Goal: Task Accomplishment & Management: Manage account settings

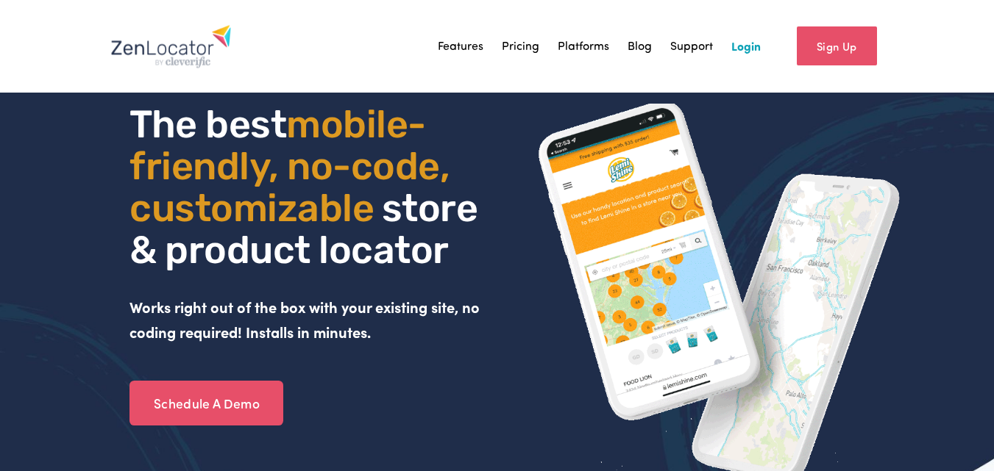
click at [744, 48] on link "Login" at bounding box center [745, 46] width 29 height 22
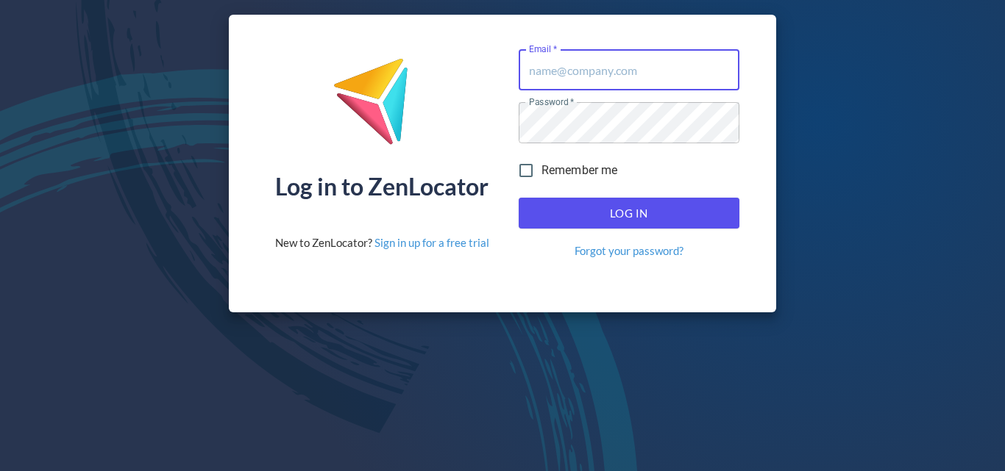
type input "[PERSON_NAME][EMAIL_ADDRESS][DOMAIN_NAME]"
click at [619, 204] on span "Log In" at bounding box center [629, 213] width 188 height 19
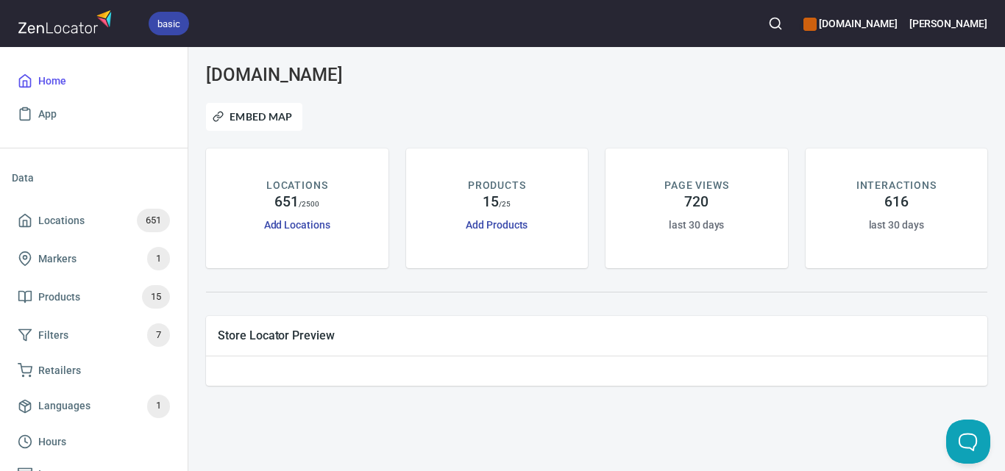
click at [783, 22] on icon "button" at bounding box center [775, 23] width 15 height 15
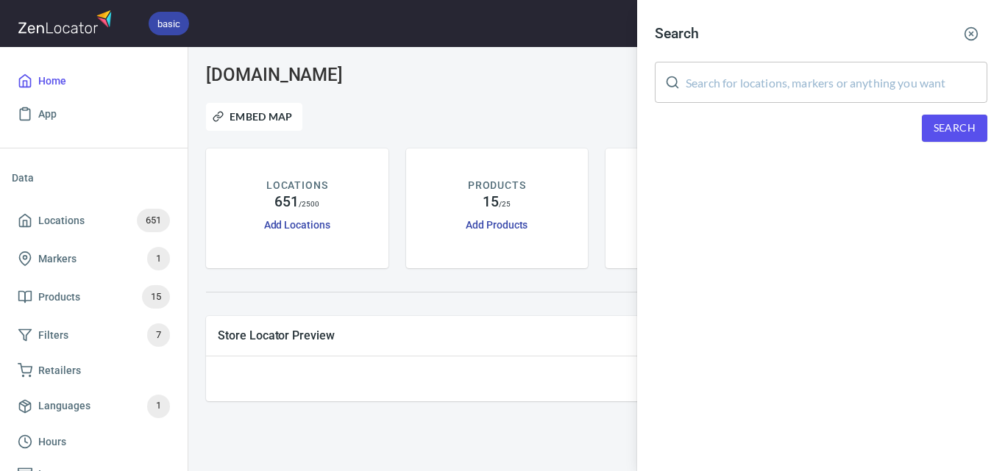
click at [861, 88] on input "text" at bounding box center [837, 82] width 302 height 41
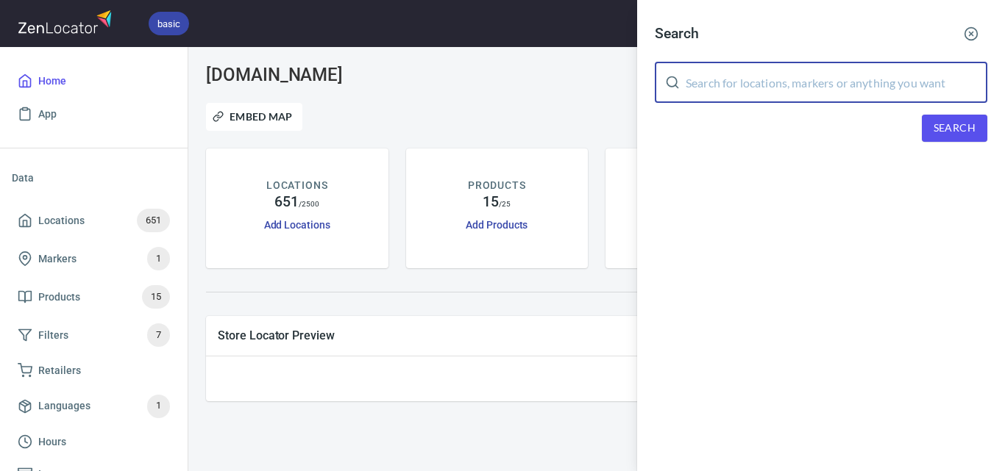
paste input "Apricity Van"
type input "Apricity Van"
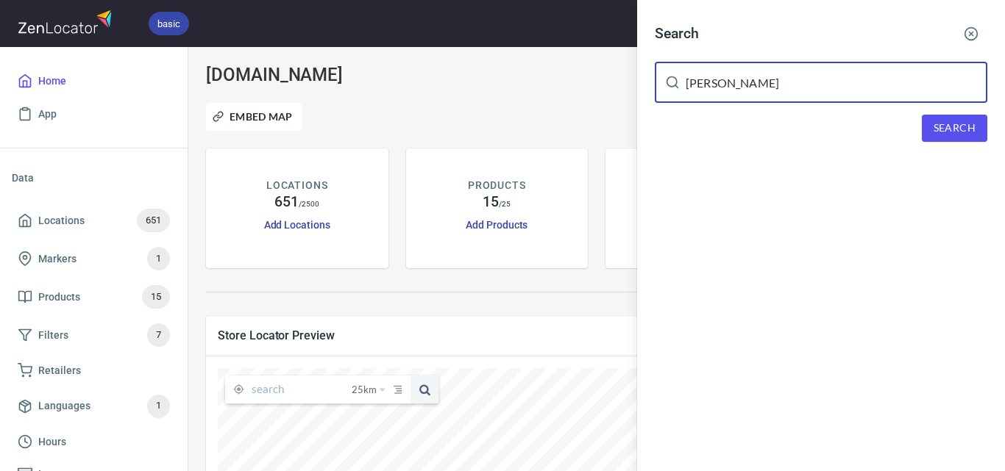
click at [972, 138] on button "Search" at bounding box center [954, 128] width 65 height 27
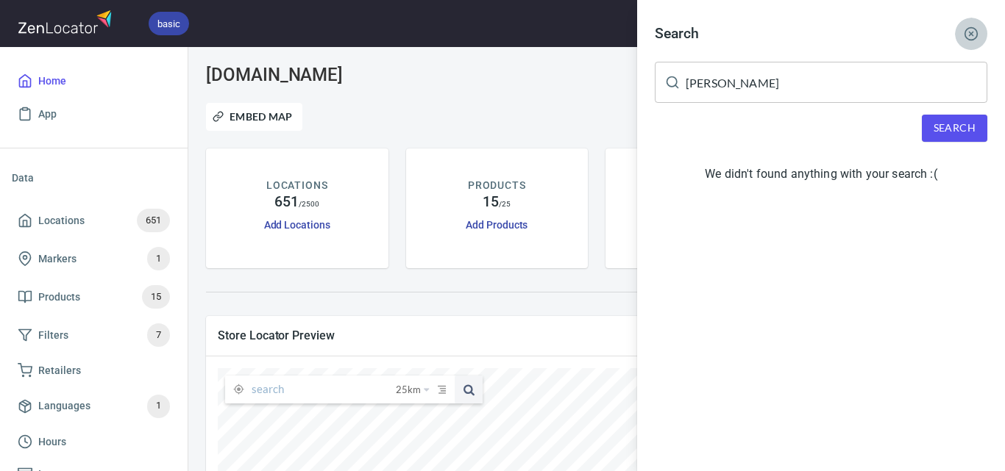
click at [978, 30] on button "button" at bounding box center [971, 34] width 32 height 32
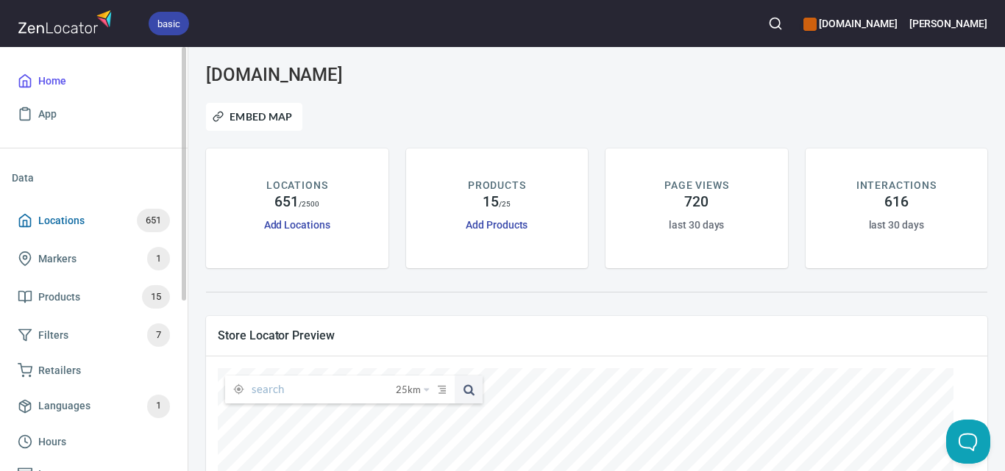
click at [84, 213] on span "Locations 651" at bounding box center [94, 221] width 152 height 24
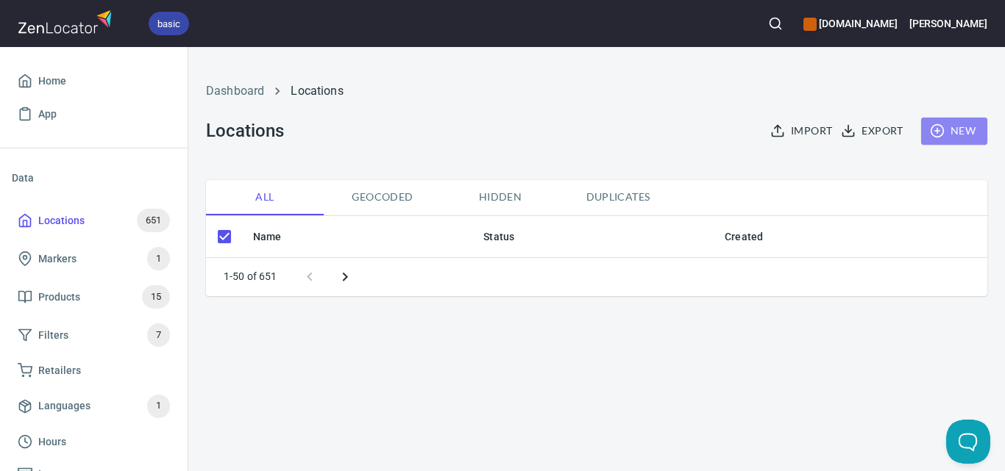
click at [962, 124] on span "New" at bounding box center [954, 131] width 43 height 18
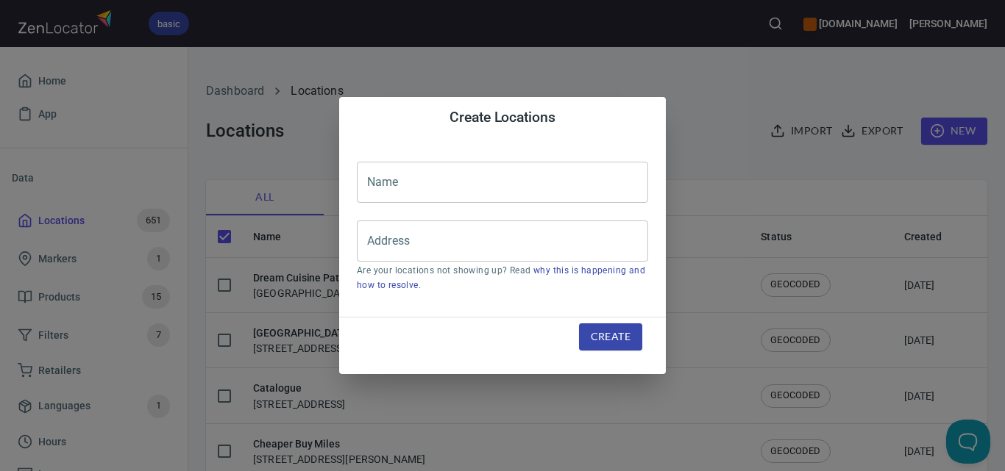
checkbox input "false"
click at [541, 177] on input "text" at bounding box center [502, 182] width 291 height 41
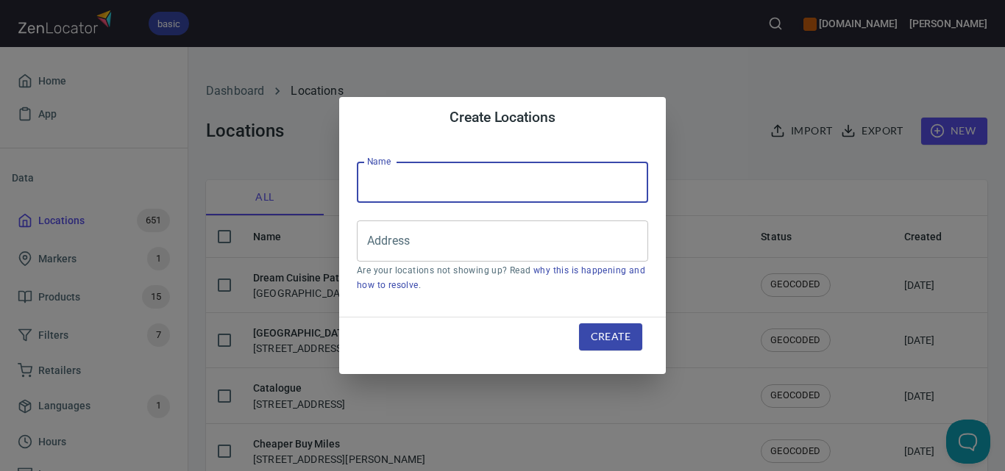
paste input "Apricity Van"
type input "Apricity Van"
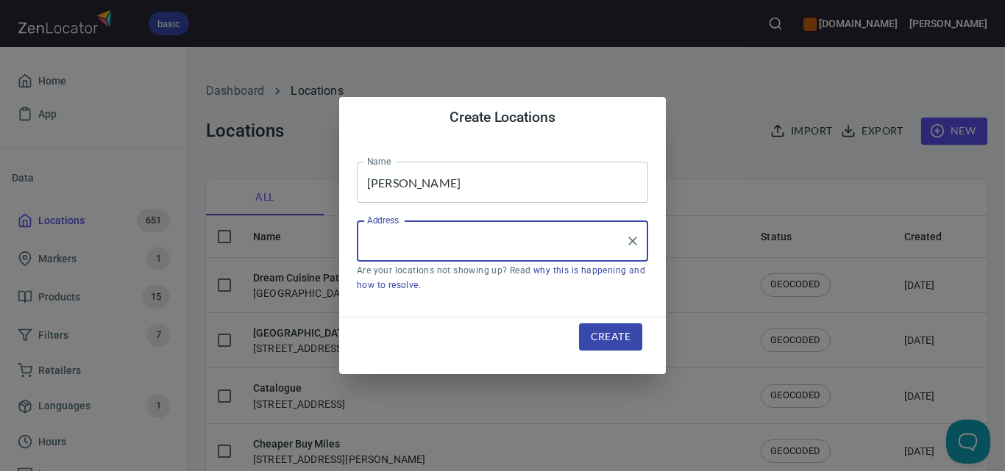
click at [433, 238] on input "Address" at bounding box center [491, 241] width 256 height 28
paste input "8 Pakenham Rd, Cockatoo, VIC 3781"
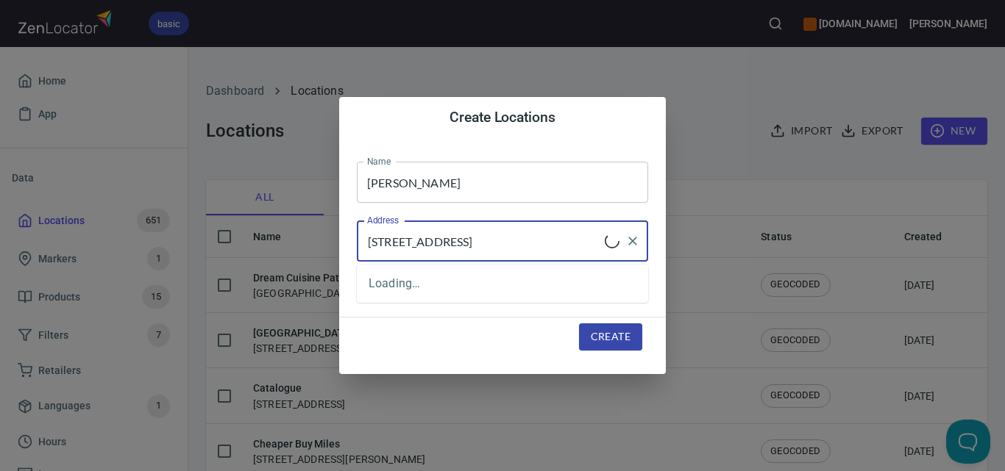
type input "8 Pakenham Rd, Cockatoo, VIC 3781"
click at [618, 336] on span "Create" at bounding box center [611, 337] width 40 height 18
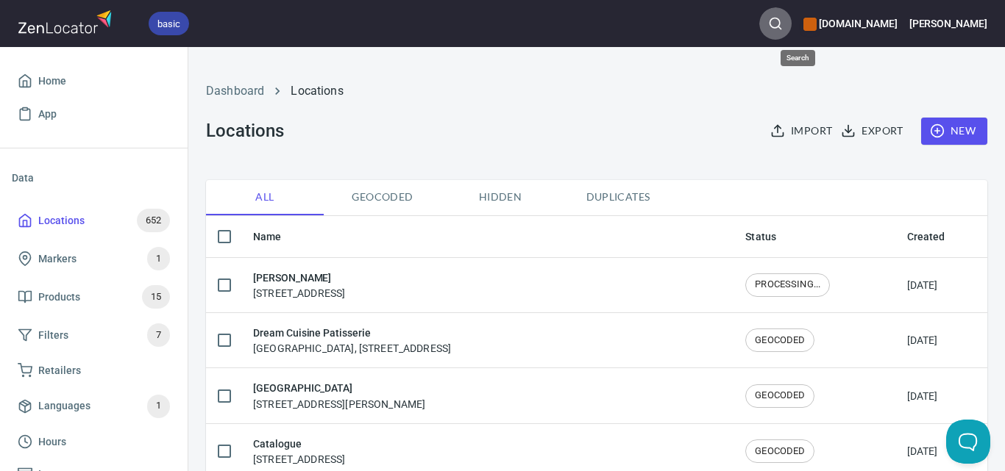
click at [783, 16] on icon "button" at bounding box center [775, 23] width 15 height 15
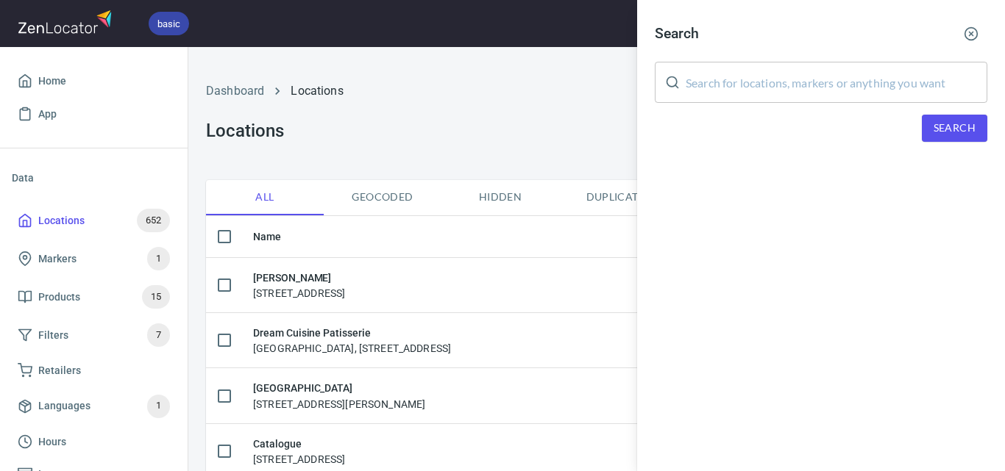
click at [771, 75] on input "text" at bounding box center [837, 82] width 302 height 41
paste input "Barragunda Dining"
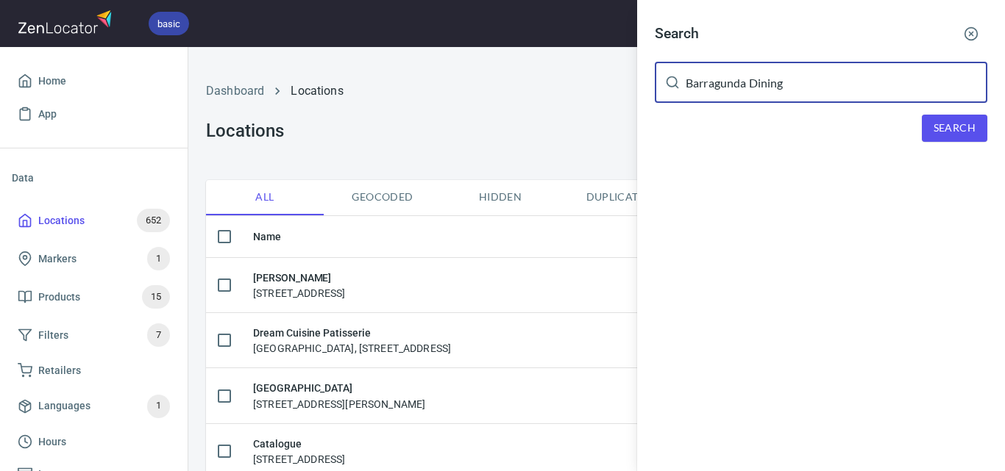
click at [943, 126] on span "Search" at bounding box center [954, 128] width 42 height 18
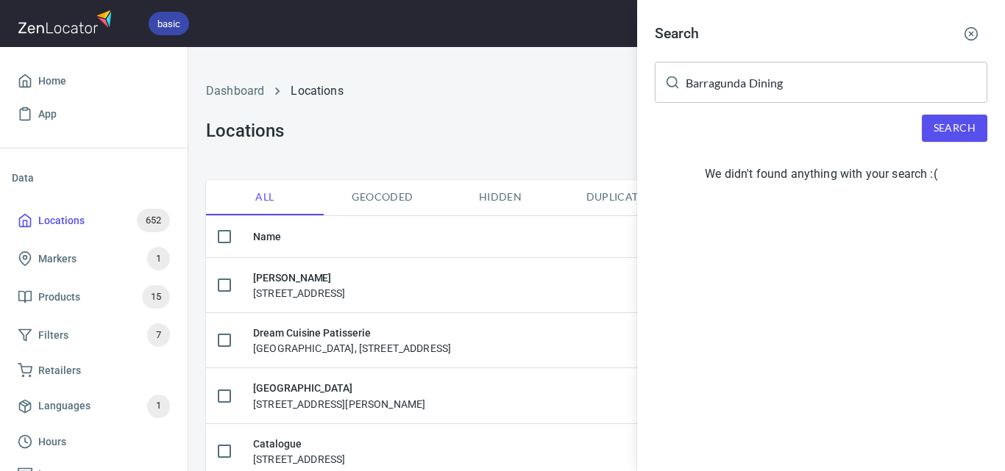
click at [722, 80] on input "Barragunda Dining" at bounding box center [837, 82] width 302 height 41
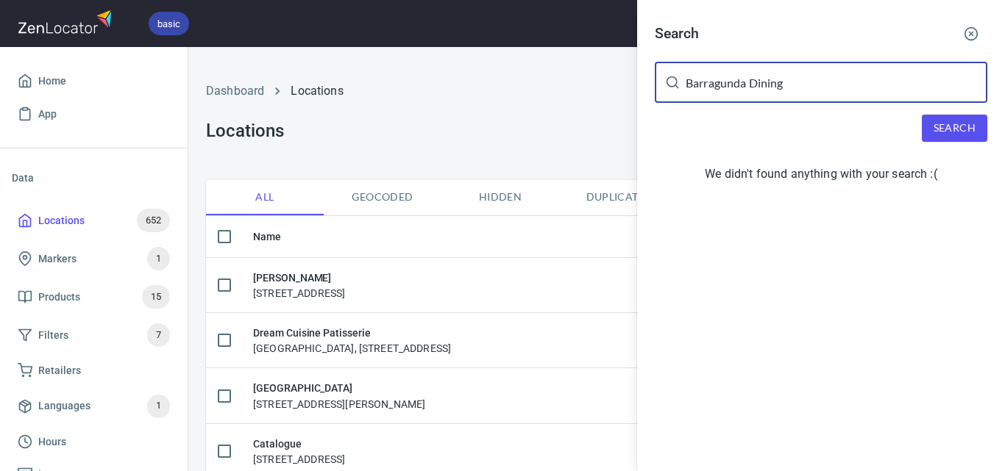
click at [722, 80] on input "Barragunda Dining" at bounding box center [837, 82] width 302 height 41
paste input "ista on the Move"
type input "Barista on the Move"
click at [953, 127] on span "Search" at bounding box center [954, 128] width 42 height 18
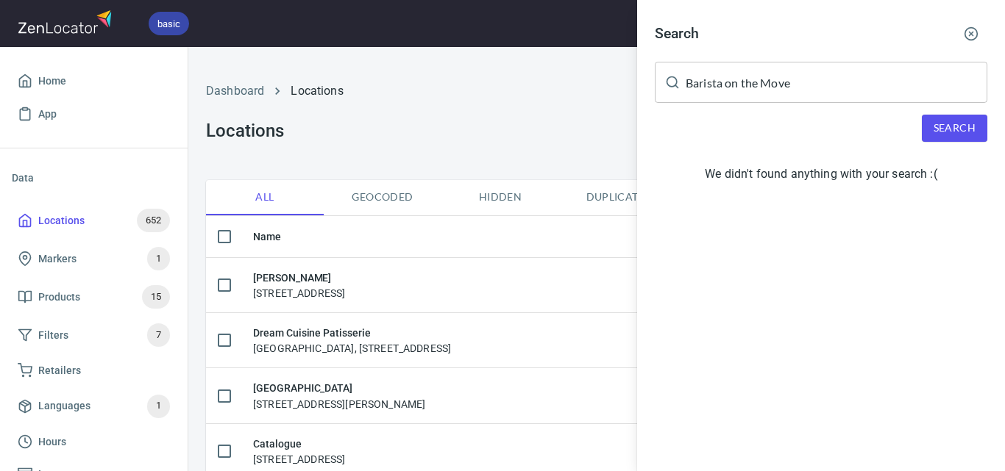
click at [145, 221] on div at bounding box center [502, 235] width 1005 height 471
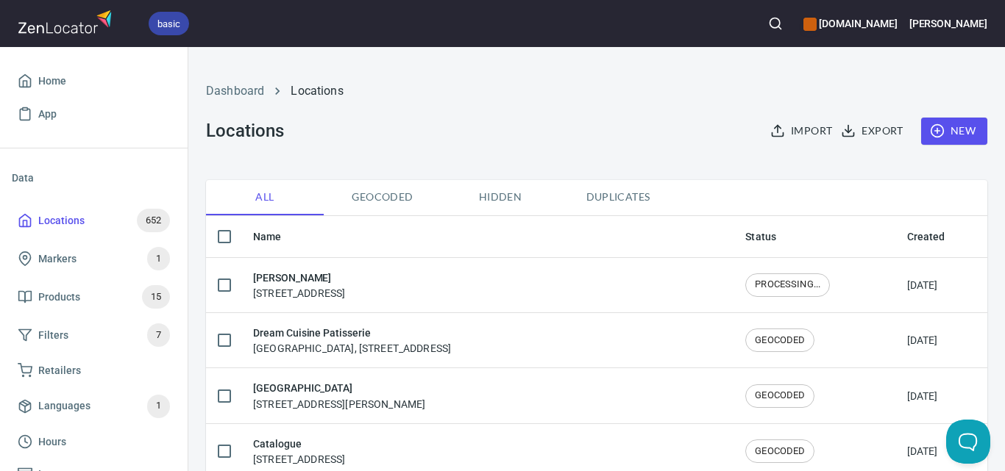
click at [934, 138] on span "New" at bounding box center [954, 131] width 43 height 18
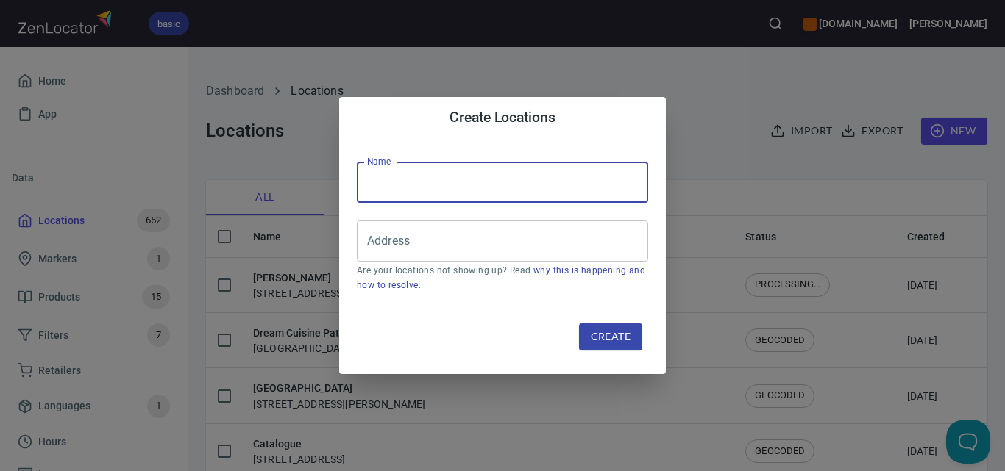
click at [519, 171] on input "text" at bounding box center [502, 182] width 291 height 41
click at [456, 165] on input "G" at bounding box center [502, 182] width 291 height 41
click at [466, 190] on input "G" at bounding box center [502, 182] width 291 height 41
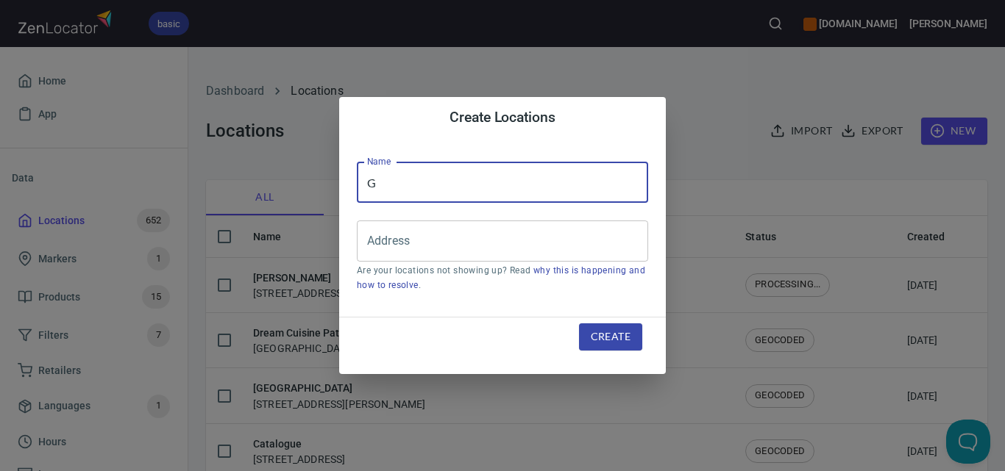
click at [466, 190] on input "G" at bounding box center [502, 182] width 291 height 41
paste input "Barista on the Move"
type input "Barista on the Move"
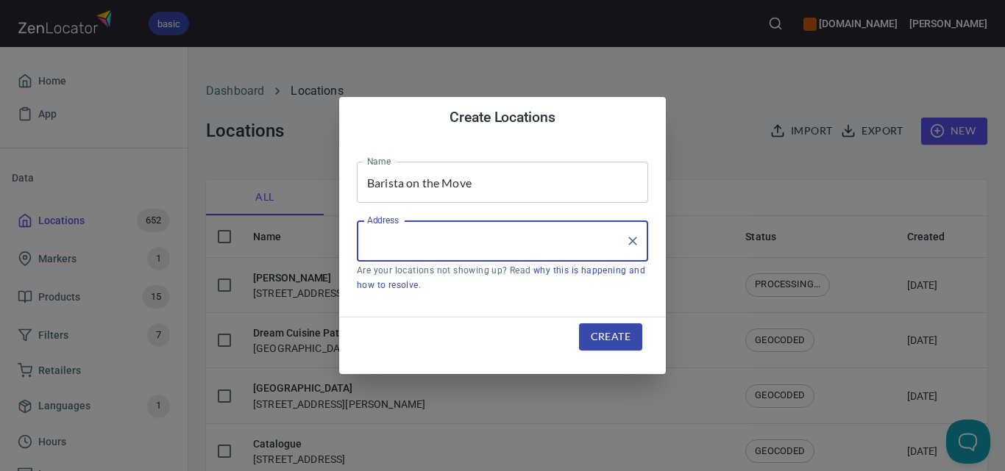
click at [507, 242] on input "Address" at bounding box center [491, 241] width 256 height 28
paste input "4 Rena Court, Mulgrave, VIC 3170"
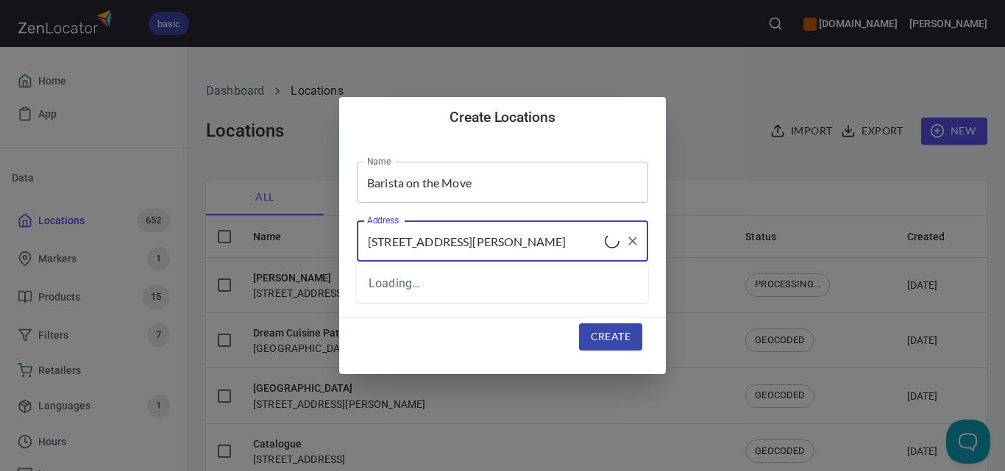
type input "4 Rena Court, Mulgrave, VIC 3170"
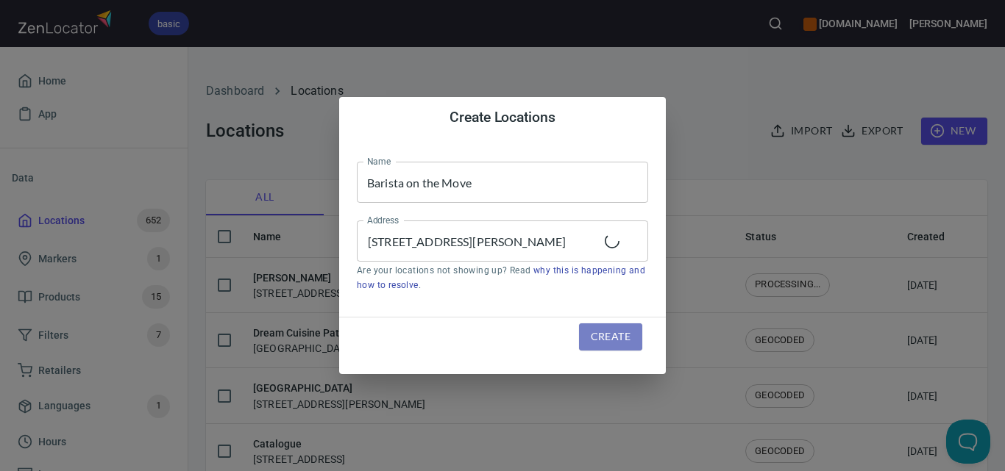
click at [606, 330] on span "Create" at bounding box center [611, 337] width 40 height 18
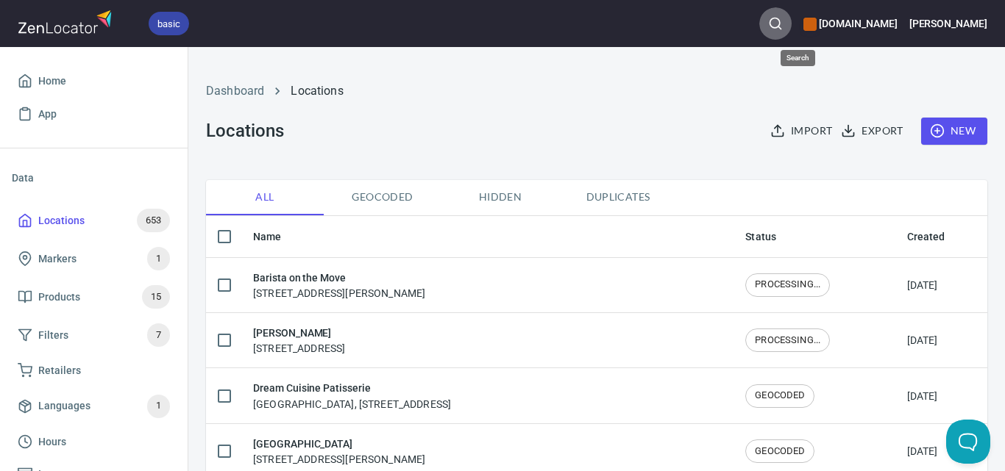
click at [783, 24] on icon "button" at bounding box center [775, 23] width 15 height 15
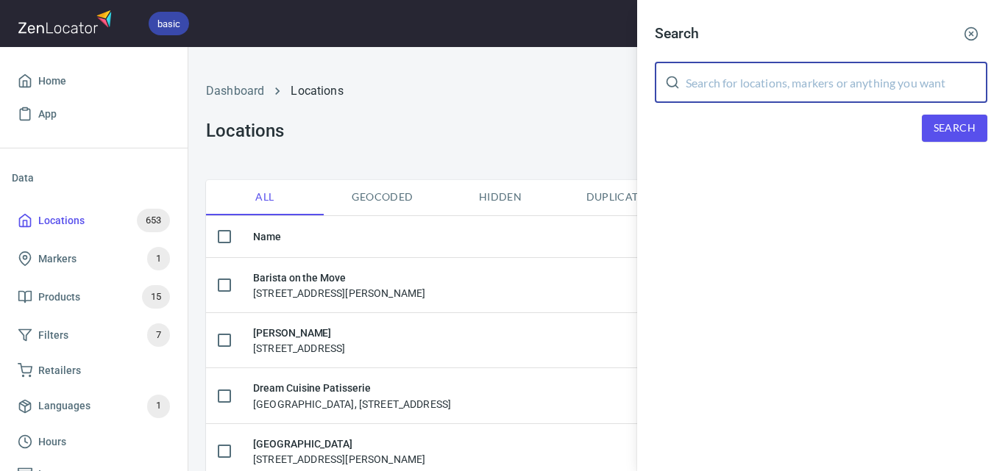
click at [800, 79] on input "text" at bounding box center [837, 82] width 302 height 41
paste input "Marlo Hotel"
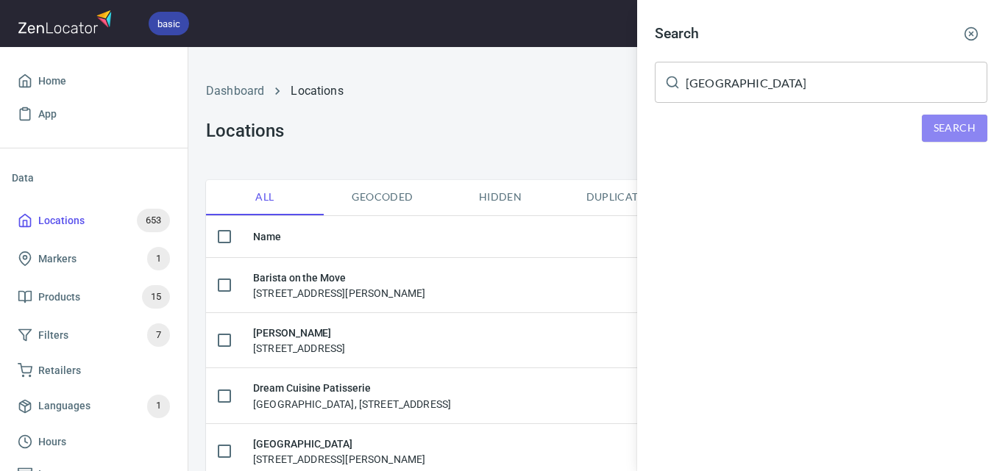
drag, startPoint x: 978, startPoint y: 137, endPoint x: 971, endPoint y: 129, distance: 10.4
click at [978, 136] on button "Search" at bounding box center [954, 128] width 65 height 27
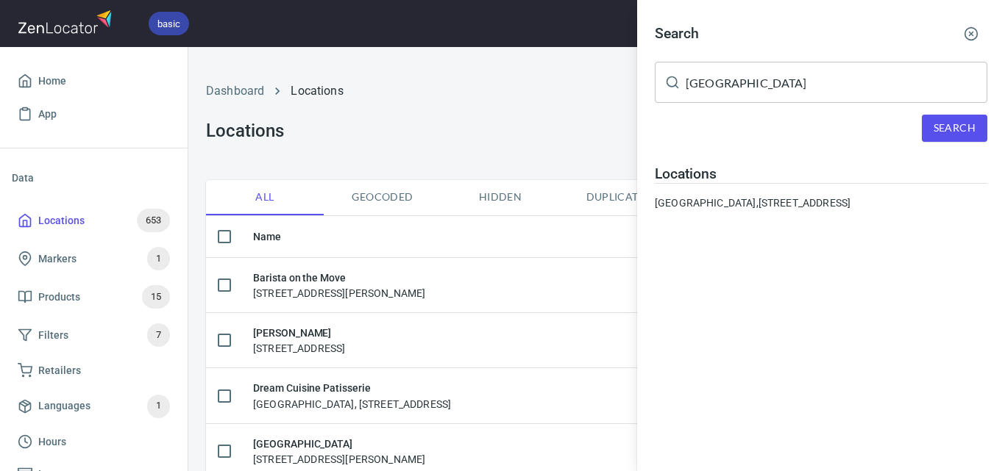
click at [823, 73] on input "Marlo Hotel" at bounding box center [837, 82] width 302 height 41
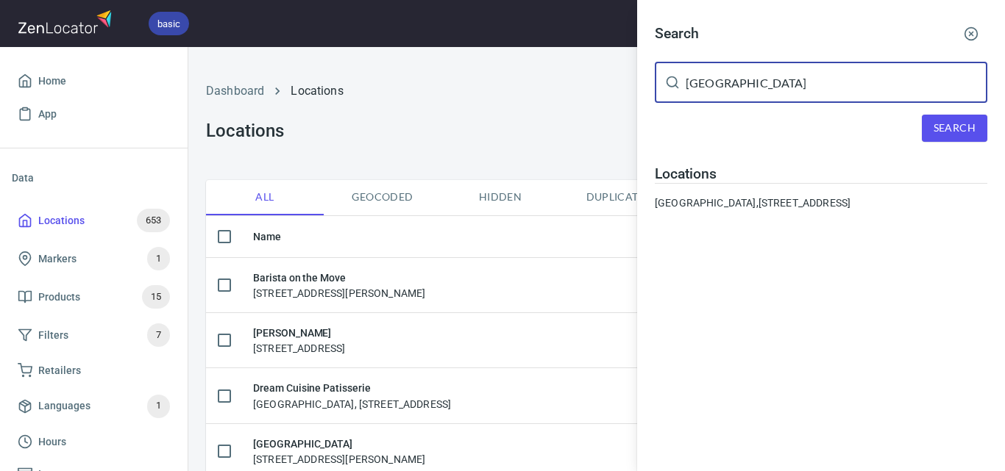
click at [823, 73] on input "Marlo Hotel" at bounding box center [837, 82] width 302 height 41
paste input "The Truffet Emporium"
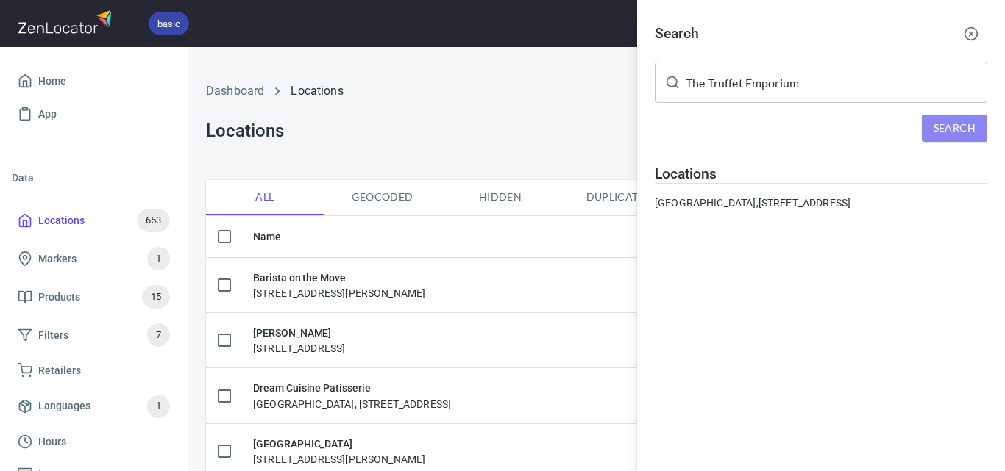
click at [922, 128] on button "Search" at bounding box center [954, 128] width 65 height 27
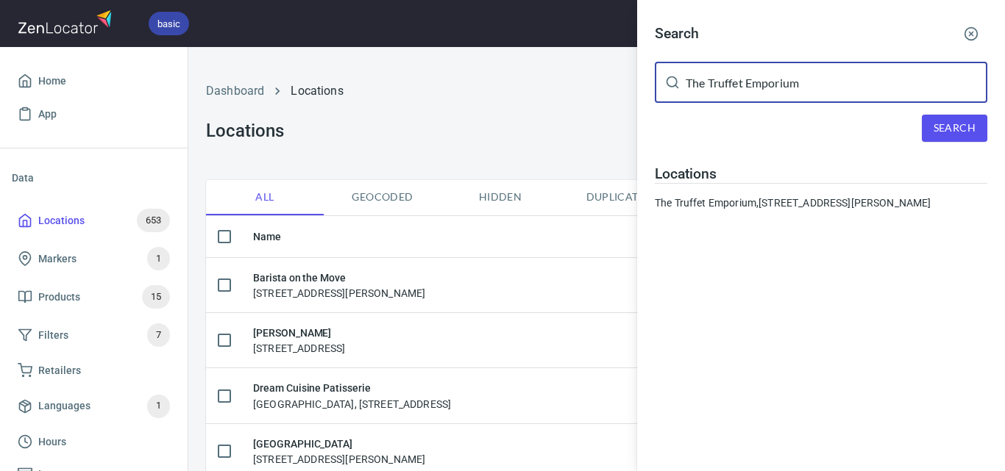
click at [765, 90] on input "The Truffet Emporium" at bounding box center [837, 82] width 302 height 41
click at [765, 88] on input "The Truffet Emporium" at bounding box center [837, 82] width 302 height 41
click at [762, 88] on input "The Truffet Emporium" at bounding box center [837, 82] width 302 height 41
paste input "Ranfords Family Butcher"
click at [761, 67] on input "The Truffet EmRanfords Family Butcherporium" at bounding box center [837, 82] width 302 height 41
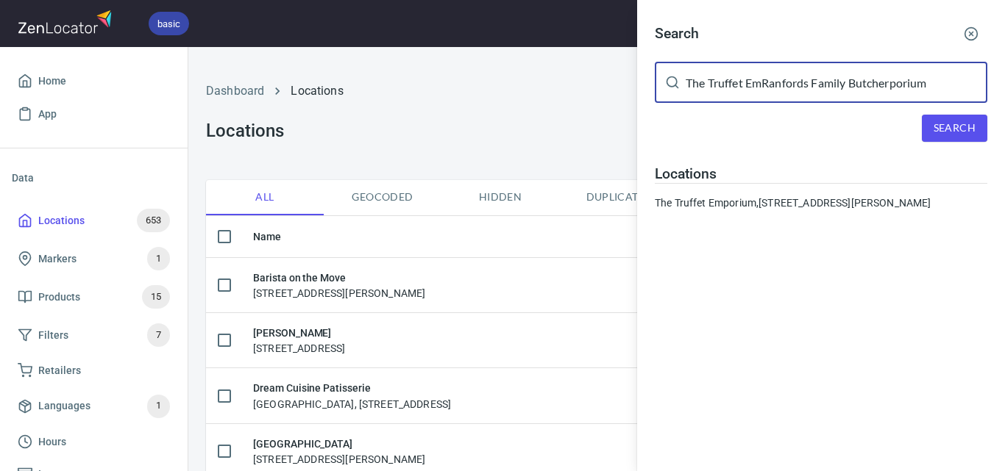
click at [761, 67] on input "The Truffet EmRanfords Family Butcherporium" at bounding box center [837, 82] width 302 height 41
paste input "Ranfords Family Butcher"
click at [957, 120] on span "Search" at bounding box center [954, 128] width 42 height 18
click at [713, 76] on input "Ranfords Family Butcher" at bounding box center [837, 82] width 302 height 41
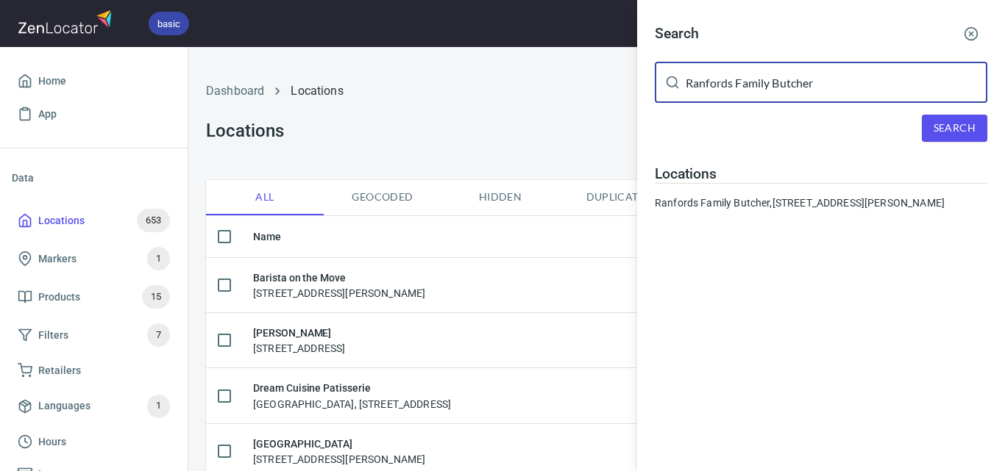
click at [712, 77] on input "Ranfords Family Butcher" at bounding box center [837, 82] width 302 height 41
click at [711, 78] on input "Ranfords Family Butcher" at bounding box center [837, 82] width 302 height 41
paste input "Dream Cuisine Patisserie"
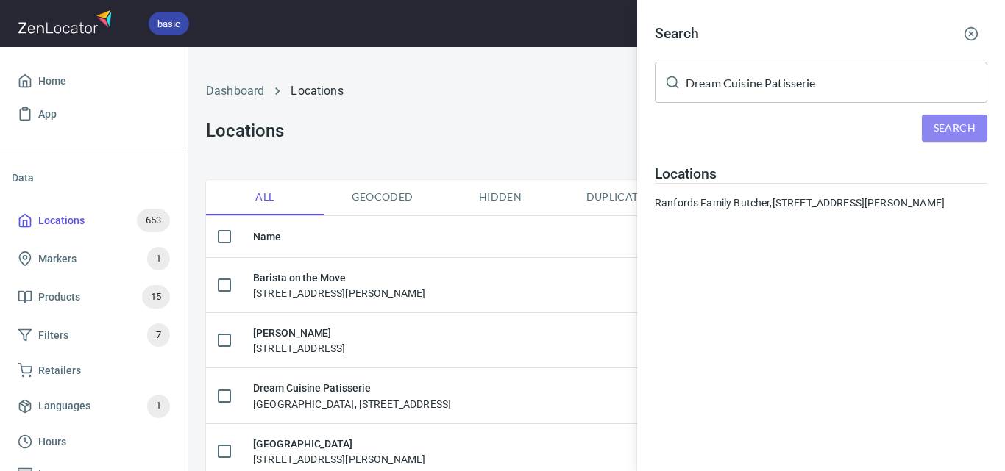
click at [928, 131] on button "Search" at bounding box center [954, 128] width 65 height 27
click at [712, 78] on input "Dream Cuisine Patisserie" at bounding box center [837, 82] width 302 height 41
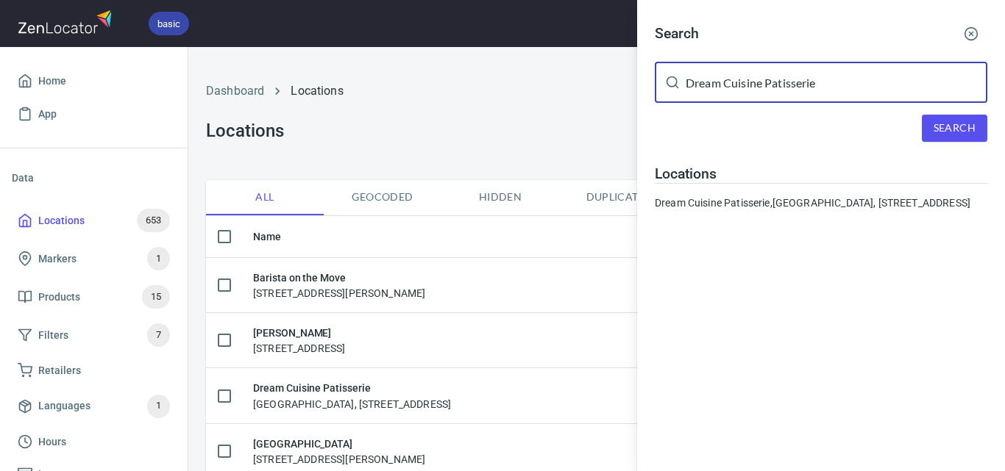
click at [712, 78] on input "Dream Cuisine Patisserie" at bounding box center [837, 82] width 302 height 41
click at [712, 82] on input "Dream Cuisine Patisserie" at bounding box center [837, 82] width 302 height 41
paste input "Harry and Larrys"
click at [864, 85] on input "DreaHarry and Larrysm Cuisine Patisserie" at bounding box center [837, 82] width 302 height 41
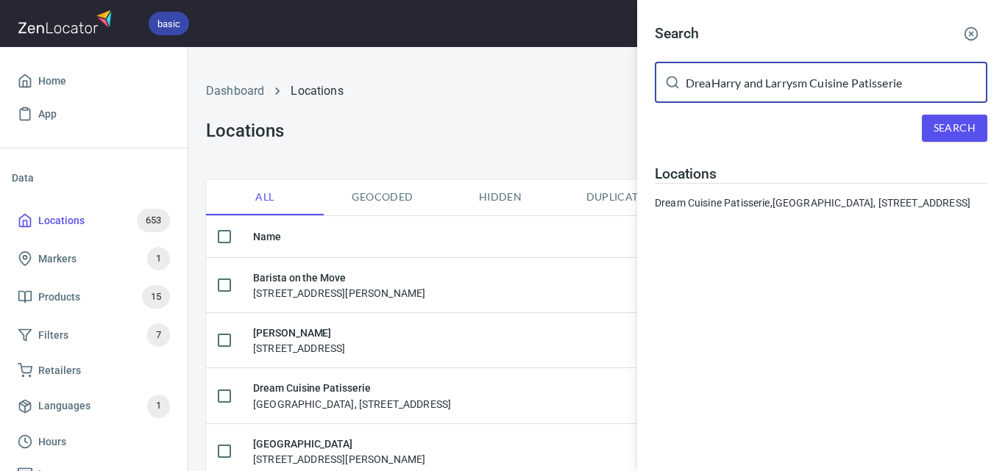
click at [864, 85] on input "DreaHarry and Larrysm Cuisine Patisserie" at bounding box center [837, 82] width 302 height 41
paste input "Harry and Larrys"
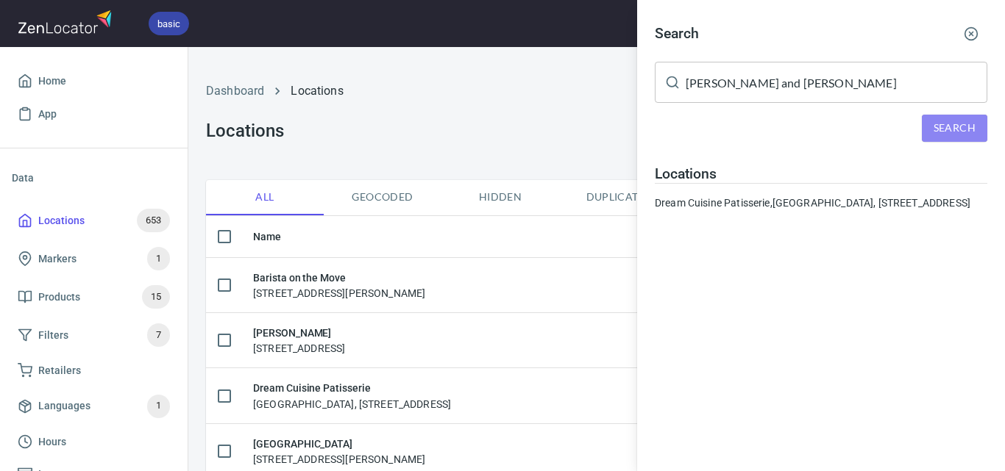
click at [967, 125] on span "Search" at bounding box center [954, 128] width 42 height 18
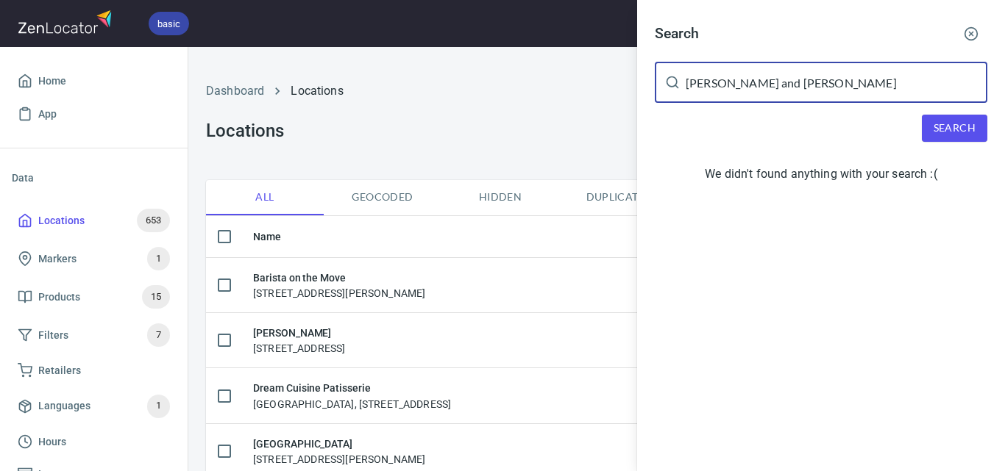
click at [787, 82] on input "Harry and Larrys" at bounding box center [837, 82] width 302 height 41
click at [894, 66] on input "Harry and Larrys" at bounding box center [837, 82] width 302 height 41
click at [850, 80] on input "Harry and Larrys" at bounding box center [837, 82] width 302 height 41
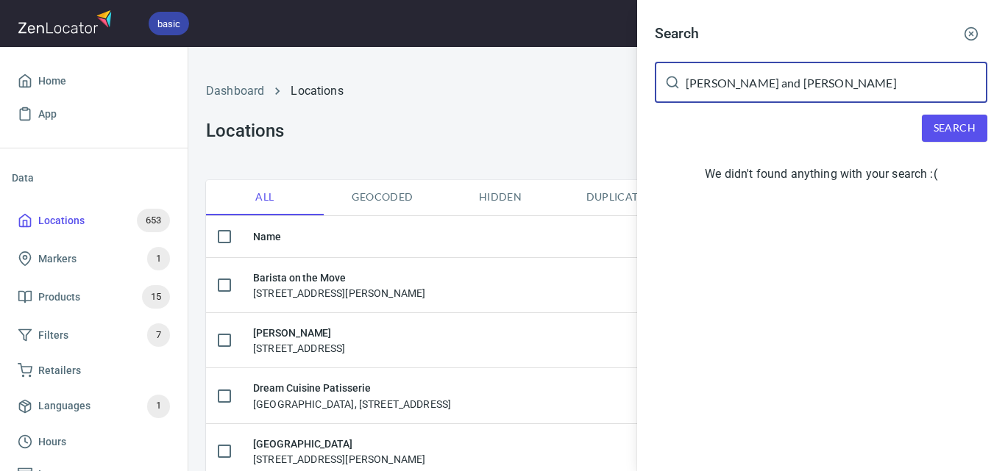
click at [850, 80] on input "Harry and Larrys" at bounding box center [837, 82] width 302 height 41
paste input "4 Yewers St, Footscray, VIC 3011"
type input "4 Yewers St, Footscray, VIC 3011"
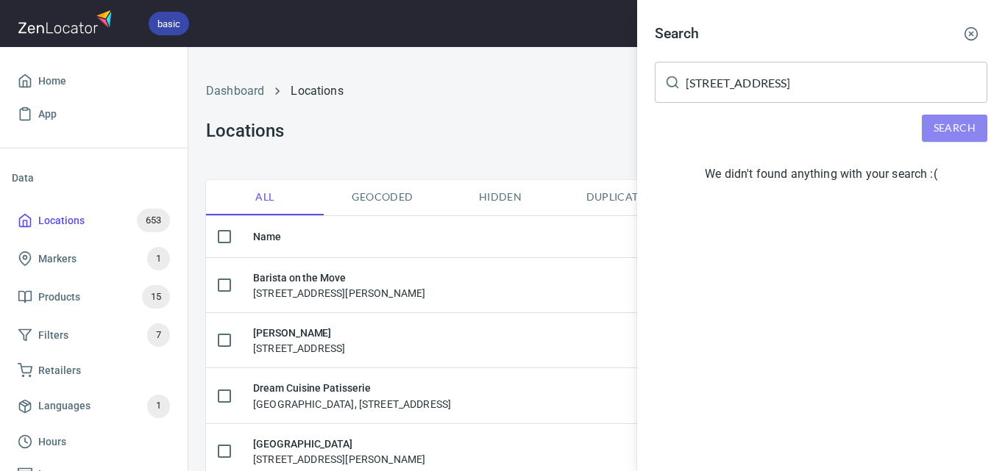
click at [943, 128] on span "Search" at bounding box center [954, 128] width 42 height 18
click at [969, 30] on icon "button" at bounding box center [971, 33] width 15 height 15
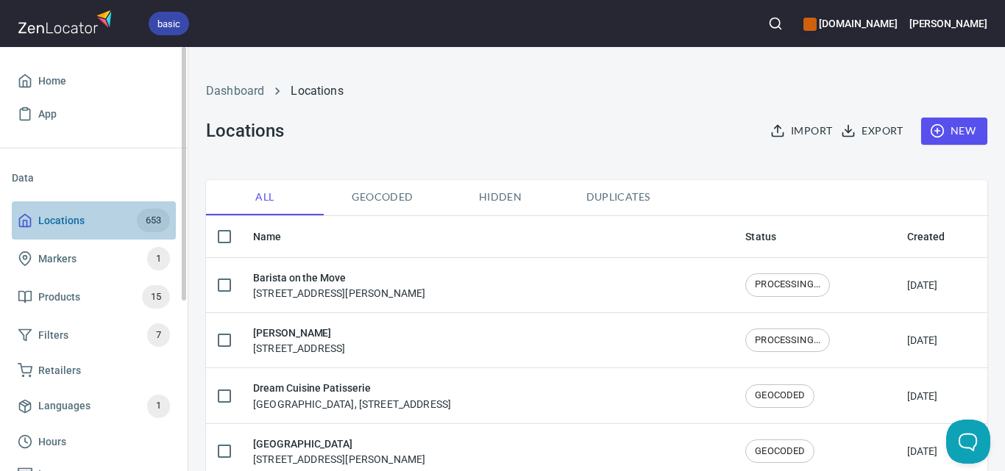
click at [102, 225] on span "Locations 653" at bounding box center [94, 221] width 152 height 24
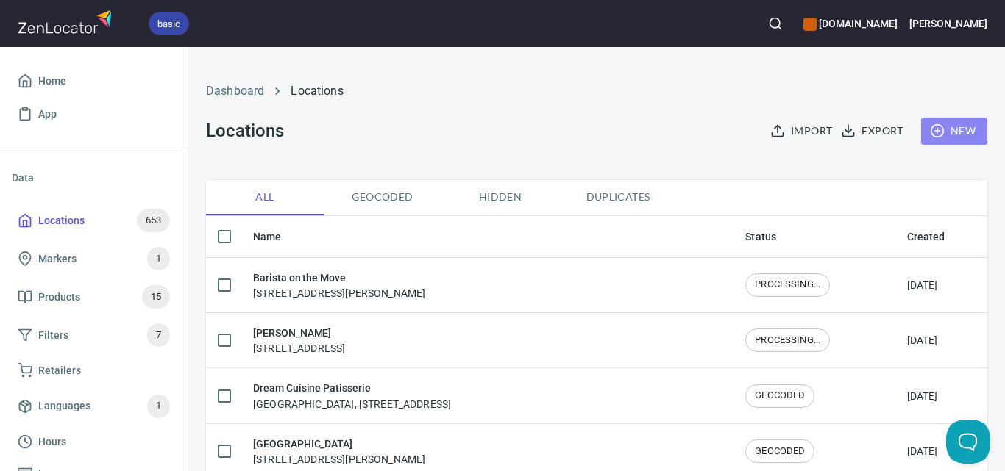
click at [958, 118] on button "New" at bounding box center [954, 131] width 66 height 27
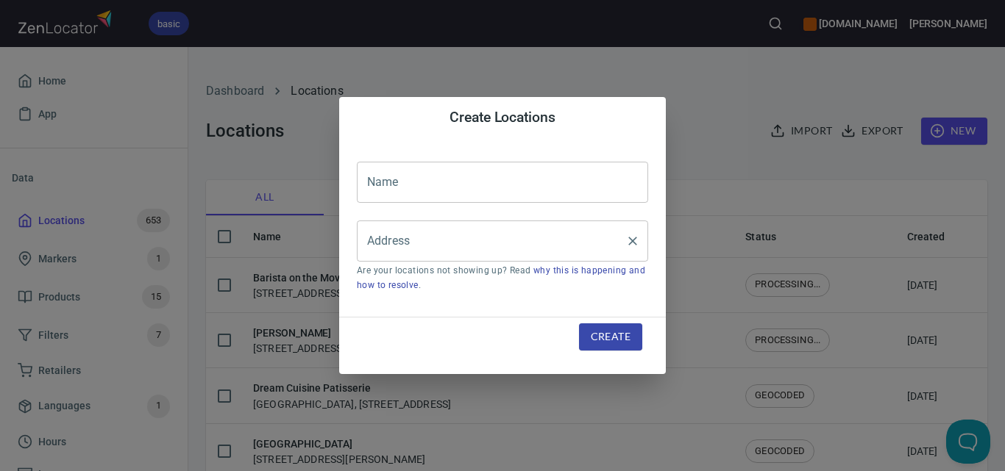
click at [480, 241] on input "Address" at bounding box center [491, 241] width 256 height 28
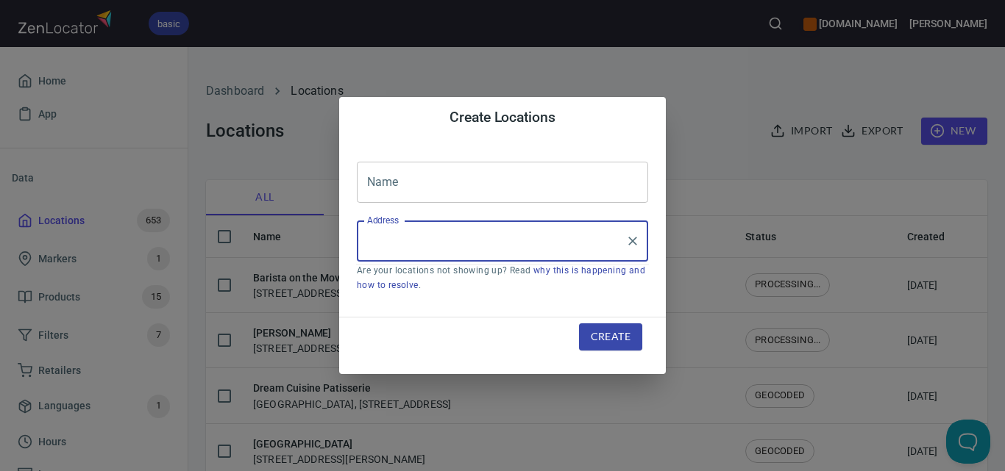
paste input "4 Yewers St, Footscray, VIC 3011"
type input "4 Yewers St, Footscray, VIC 3011"
click at [594, 165] on input "text" at bounding box center [502, 182] width 291 height 41
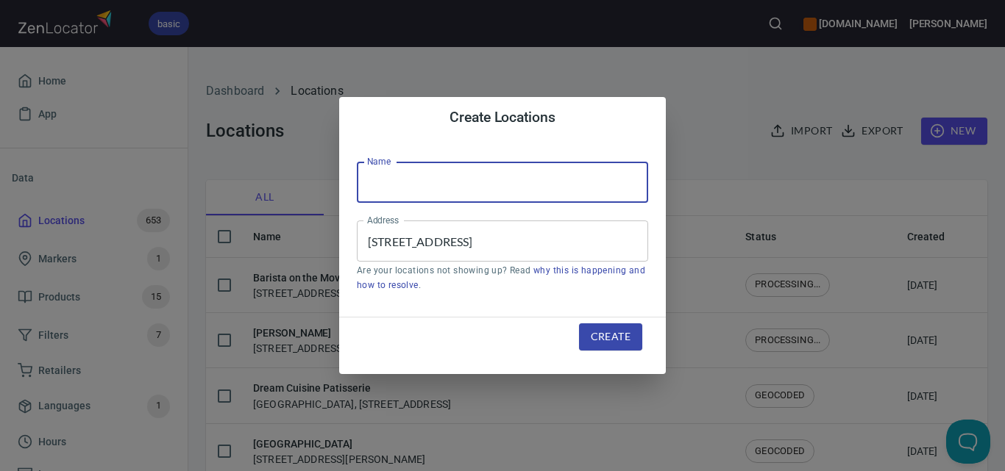
paste input "Harry and Larrys"
type input "Harry and Larrys"
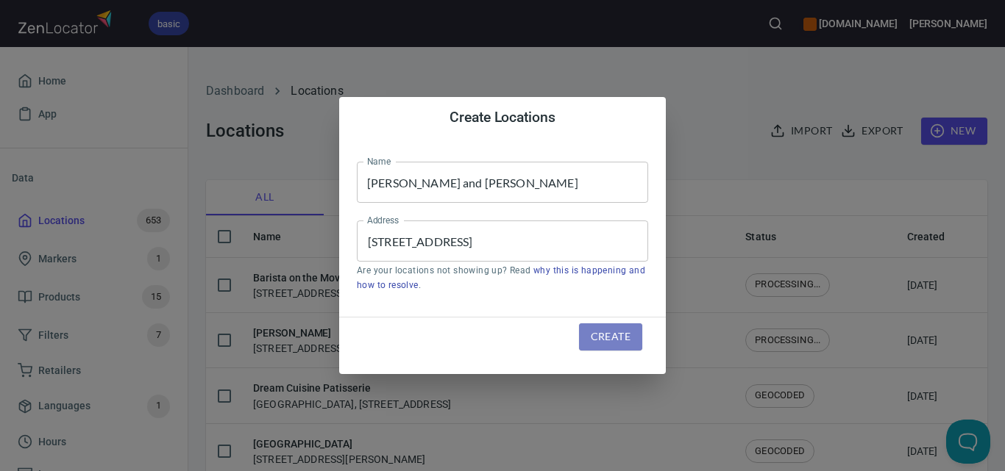
click at [621, 337] on span "Create" at bounding box center [611, 337] width 40 height 18
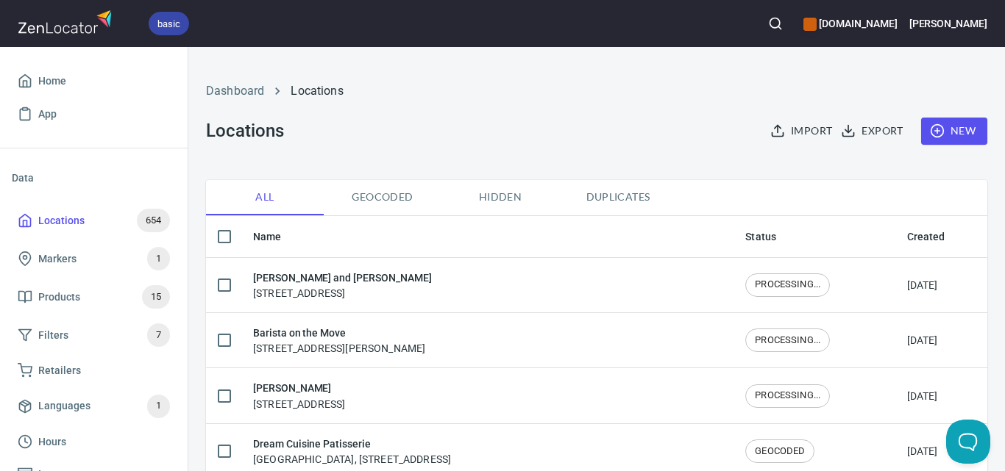
click at [791, 10] on button "button" at bounding box center [775, 23] width 32 height 32
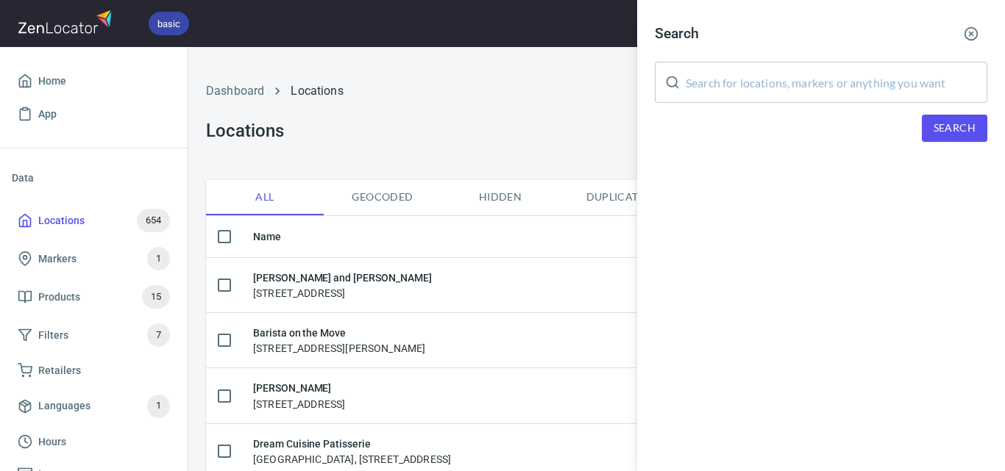
click at [785, 76] on input "text" at bounding box center [837, 82] width 302 height 41
paste input "Sherwood Park Orchard"
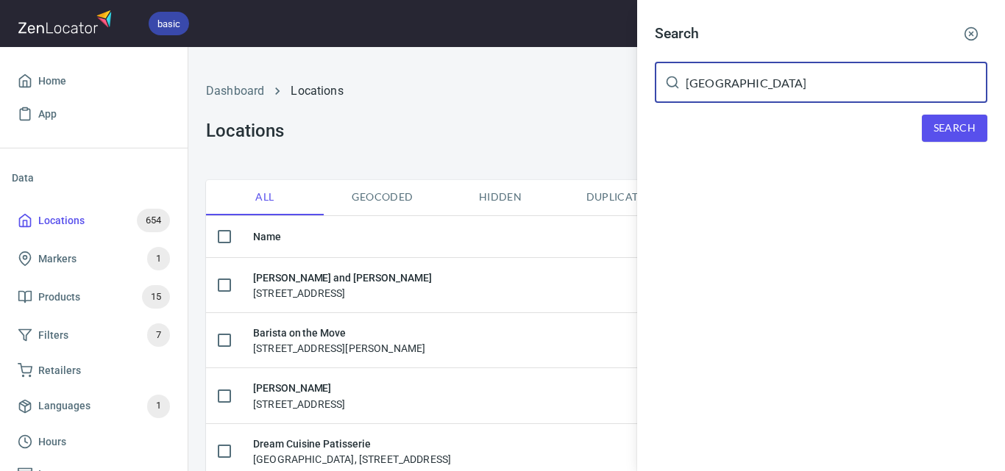
type input "Sherwood Park Orchard"
click at [949, 121] on span "Search" at bounding box center [954, 128] width 42 height 18
